Goal: Task Accomplishment & Management: Manage account settings

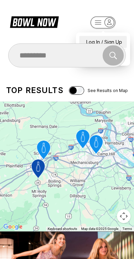
click at [116, 36] on div "Log In / Sign Up" at bounding box center [103, 42] width 47 height 12
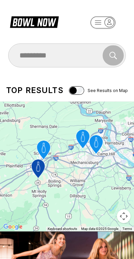
select select "**"
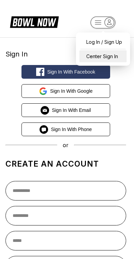
click at [116, 56] on div "Center Sign In" at bounding box center [103, 56] width 47 height 12
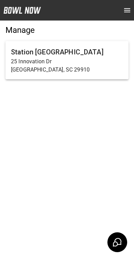
click at [86, 63] on p "25 Innovation Dr" at bounding box center [67, 61] width 112 height 8
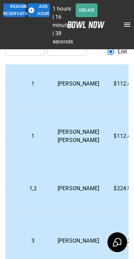
scroll to position [713, 183]
click at [105, 234] on td "$166.20" at bounding box center [124, 241] width 38 height 52
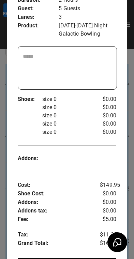
scroll to position [136, 0]
